Goal: Task Accomplishment & Management: Manage account settings

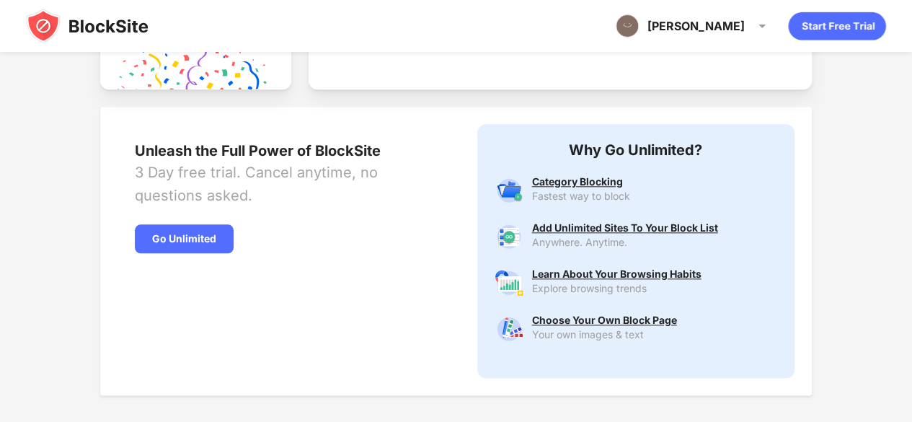
scroll to position [765, 0]
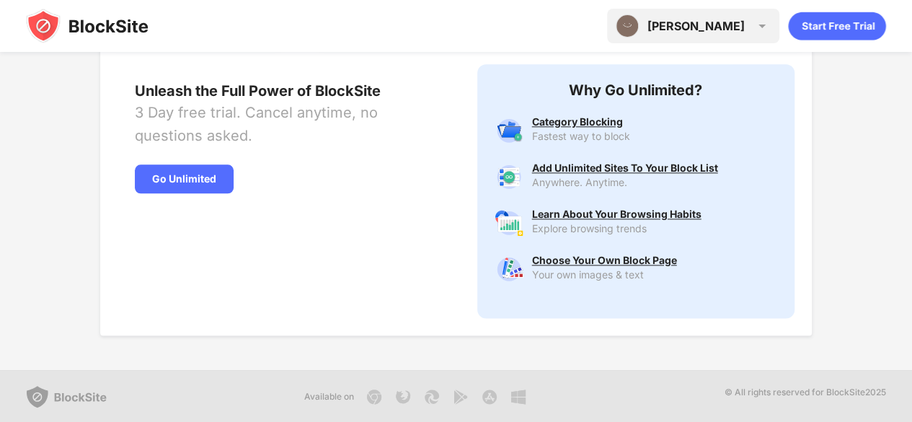
click at [738, 27] on div "[PERSON_NAME]" at bounding box center [695, 26] width 97 height 14
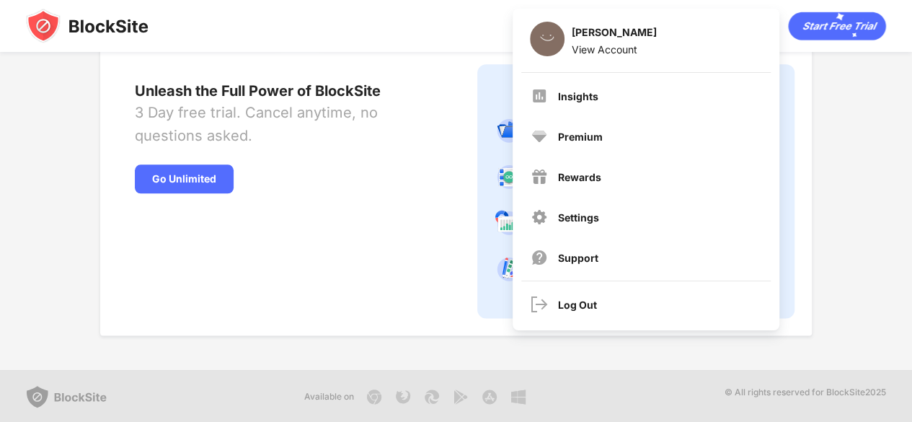
click at [804, 136] on div "Unleash the Full Power of BlockSite 3 Day free trial. Cancel anytime, no questi…" at bounding box center [455, 191] width 711 height 288
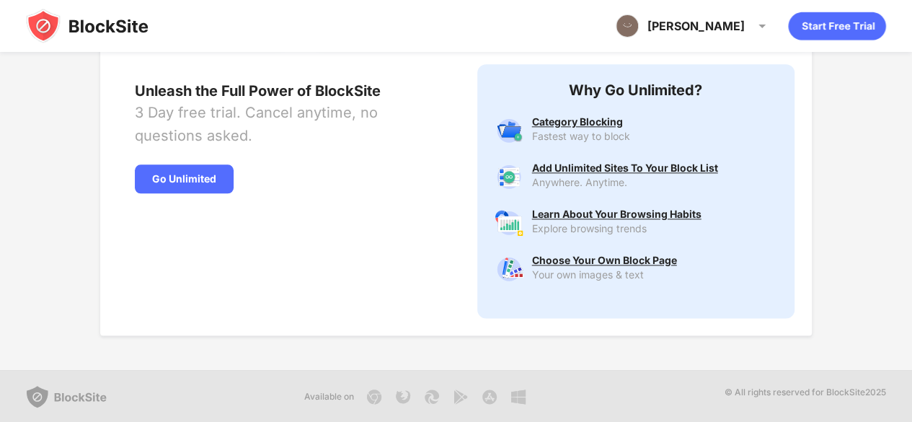
click at [85, 41] on img at bounding box center [87, 26] width 122 height 35
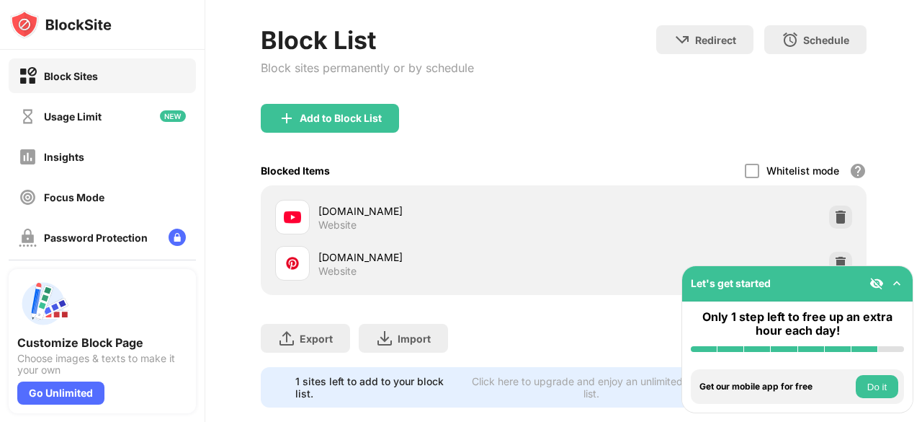
drag, startPoint x: 922, startPoint y: 143, endPoint x: 922, endPoint y: 195, distance: 51.9
click at [922, 195] on div "35 3 [PERSON_NAME] [PERSON_NAME] View Account Insights Premium Rewards Settings…" at bounding box center [563, 211] width 717 height 422
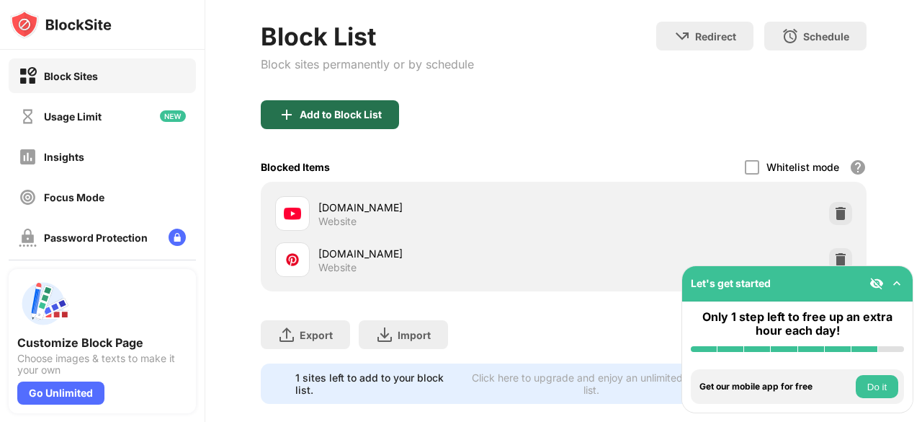
click at [370, 118] on div "Add to Block List" at bounding box center [341, 115] width 82 height 12
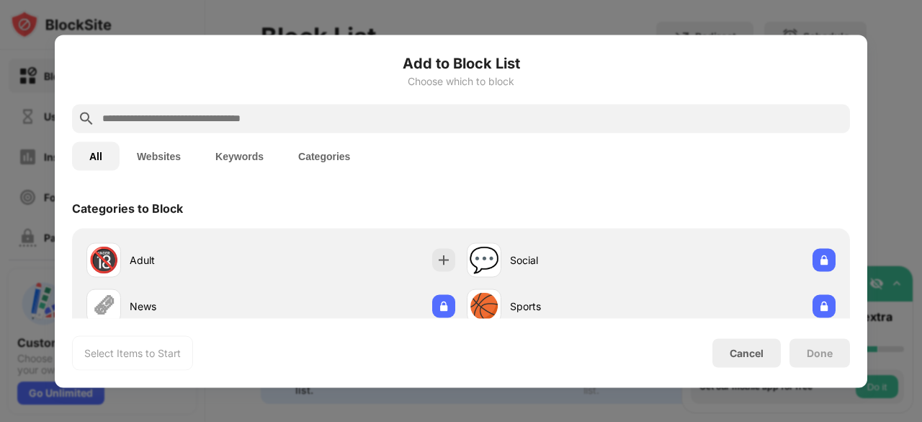
click at [369, 119] on input "text" at bounding box center [473, 118] width 744 height 17
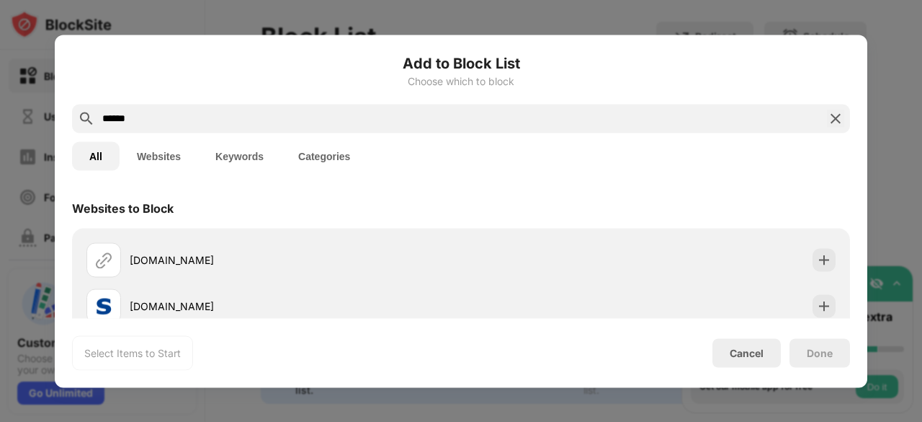
type input "******"
drag, startPoint x: 239, startPoint y: 120, endPoint x: 60, endPoint y: 143, distance: 180.8
click at [60, 143] on div "Add to Block List Choose which to block ****** All Websites Keywords Categories…" at bounding box center [461, 211] width 813 height 352
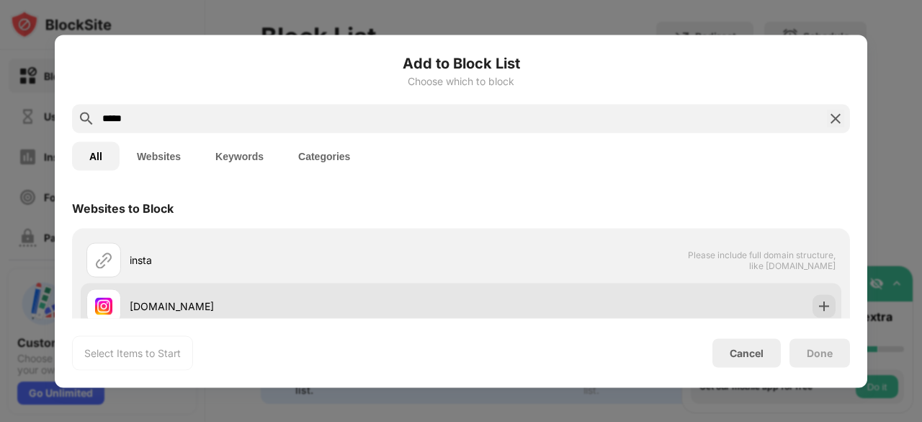
type input "*****"
click at [199, 299] on div "[DOMAIN_NAME]" at bounding box center [295, 305] width 331 height 15
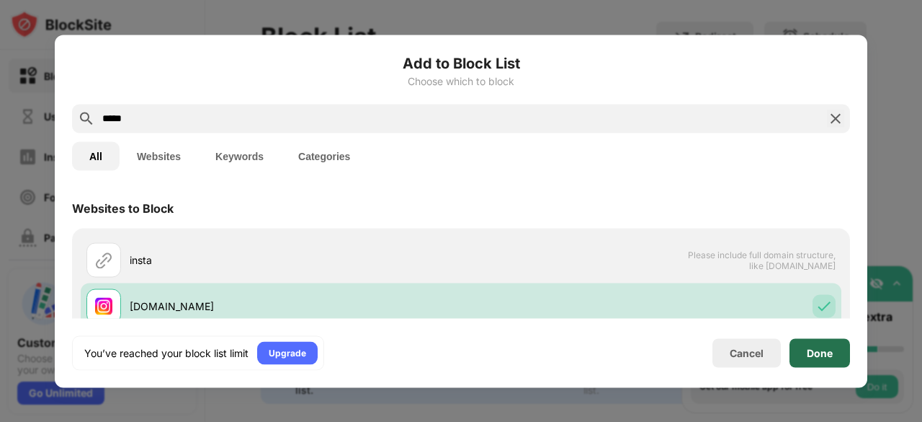
click at [824, 351] on div "Done" at bounding box center [820, 353] width 26 height 12
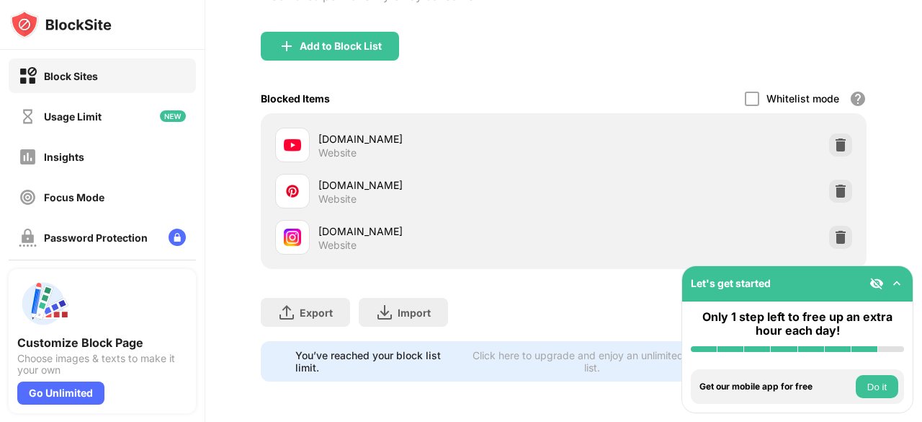
scroll to position [147, 0]
drag, startPoint x: 922, startPoint y: 223, endPoint x: 922, endPoint y: 327, distance: 104.5
click at [922, 327] on div "35 3 [PERSON_NAME] [PERSON_NAME] View Account Insights Premium Rewards Settings…" at bounding box center [563, 211] width 717 height 422
click at [288, 39] on img at bounding box center [286, 45] width 17 height 17
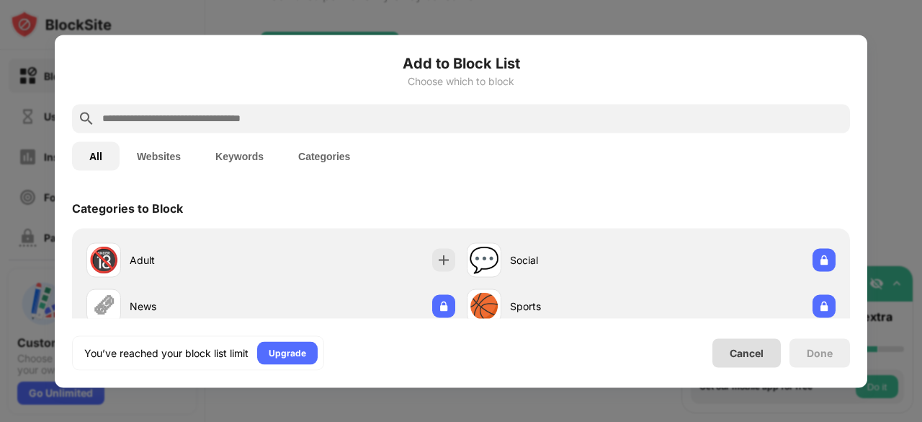
click at [752, 353] on div "Cancel" at bounding box center [747, 353] width 34 height 12
